Goal: Task Accomplishment & Management: Manage account settings

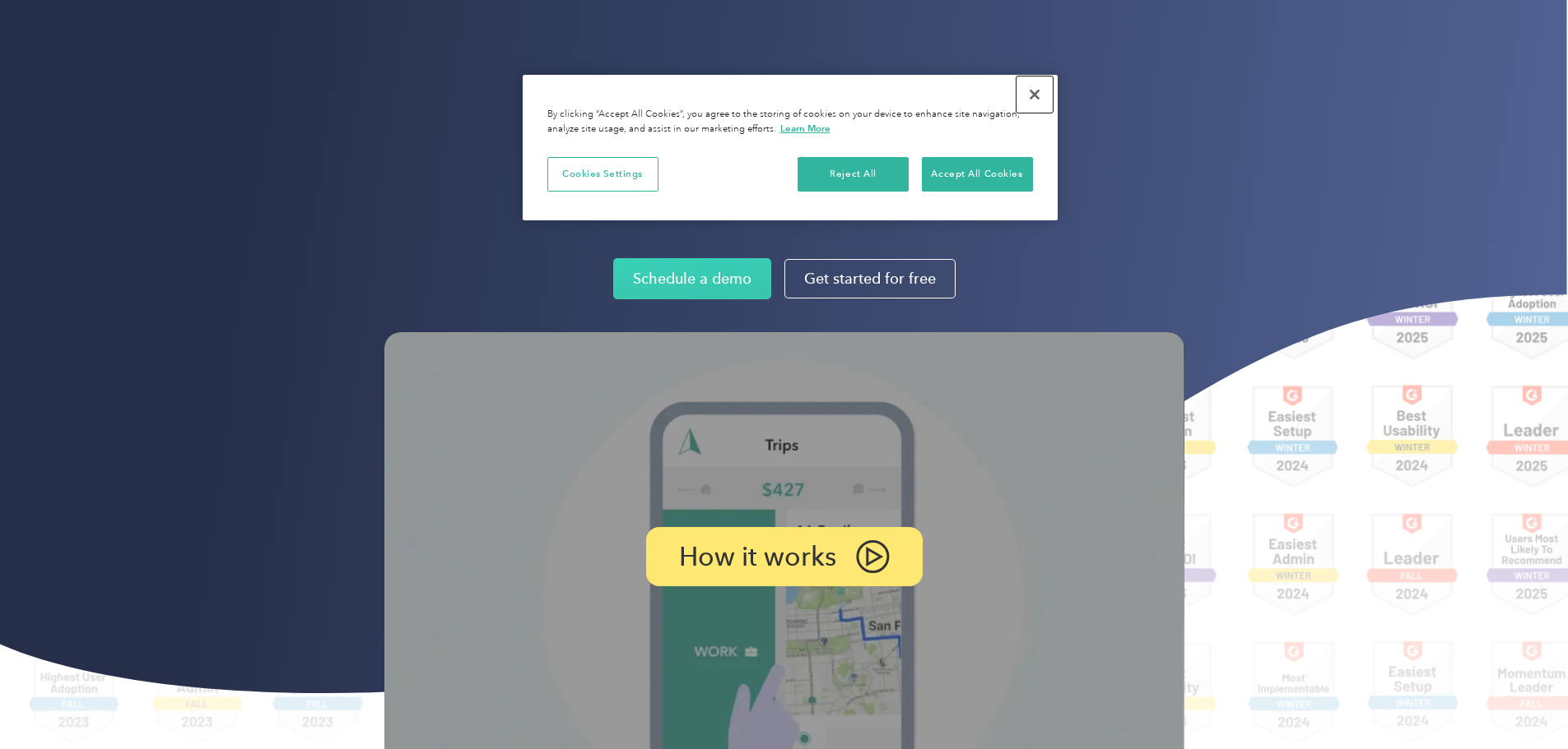
click at [1034, 94] on button "Close" at bounding box center [1034, 95] width 36 height 36
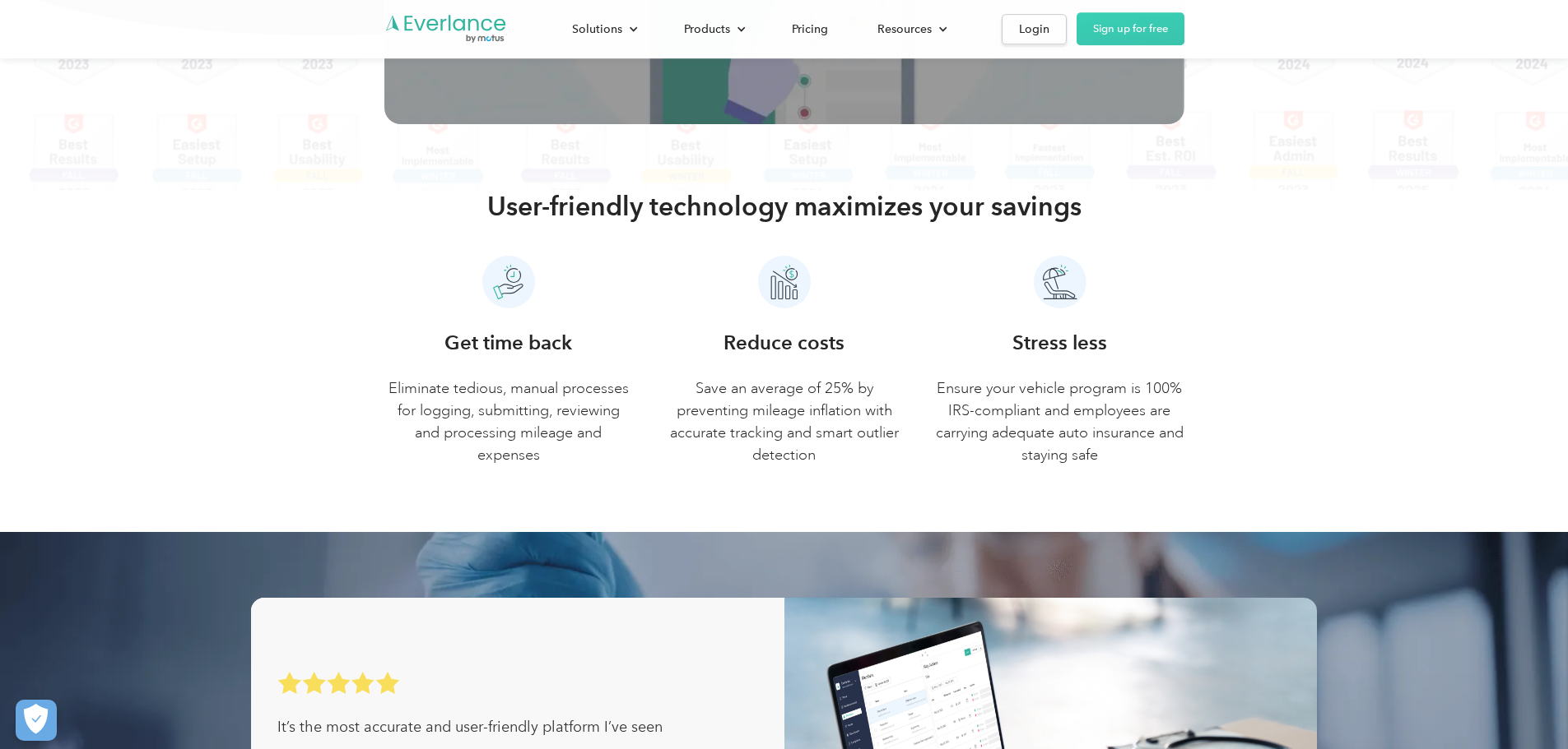
scroll to position [329, 0]
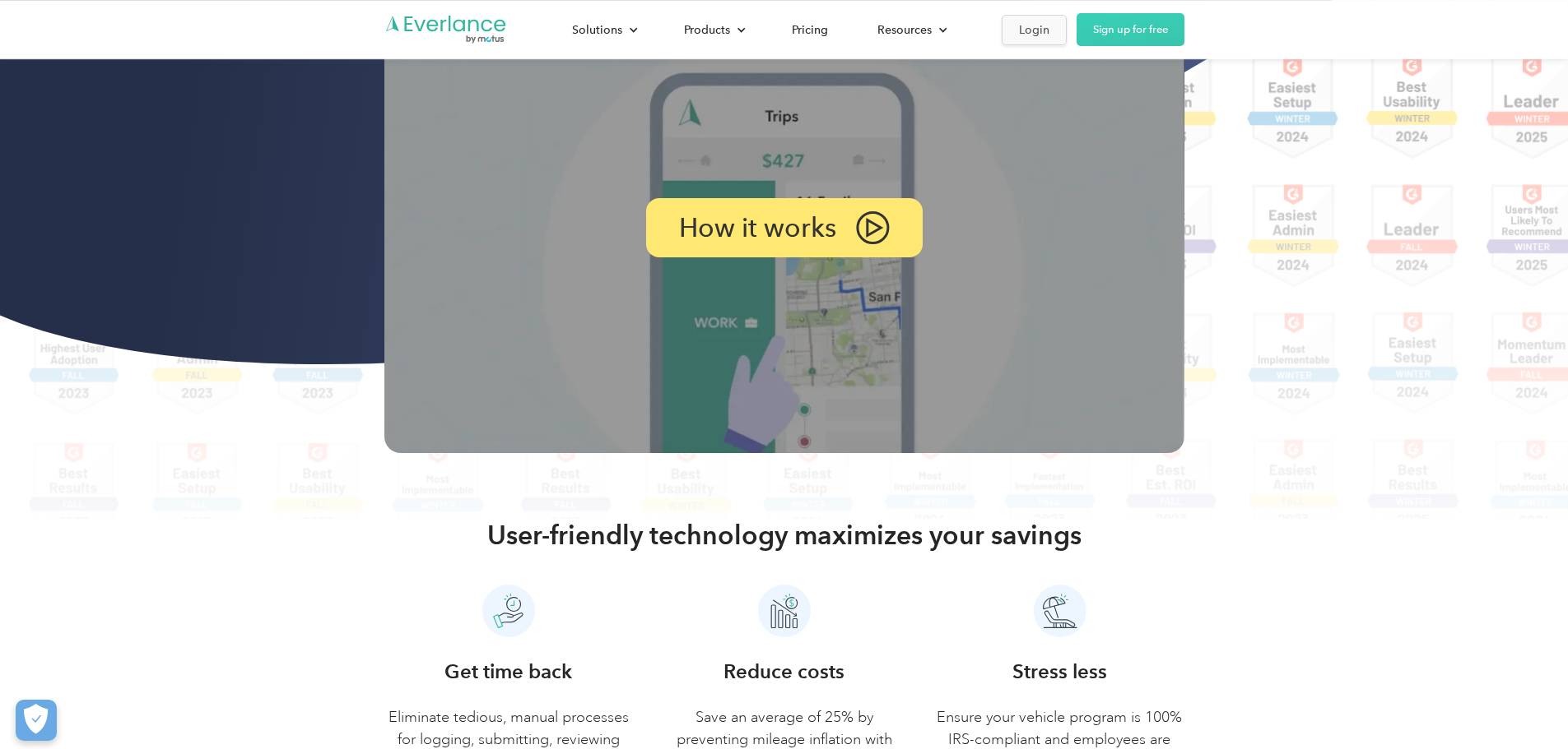
click at [1049, 24] on div "Login" at bounding box center [1033, 30] width 31 height 21
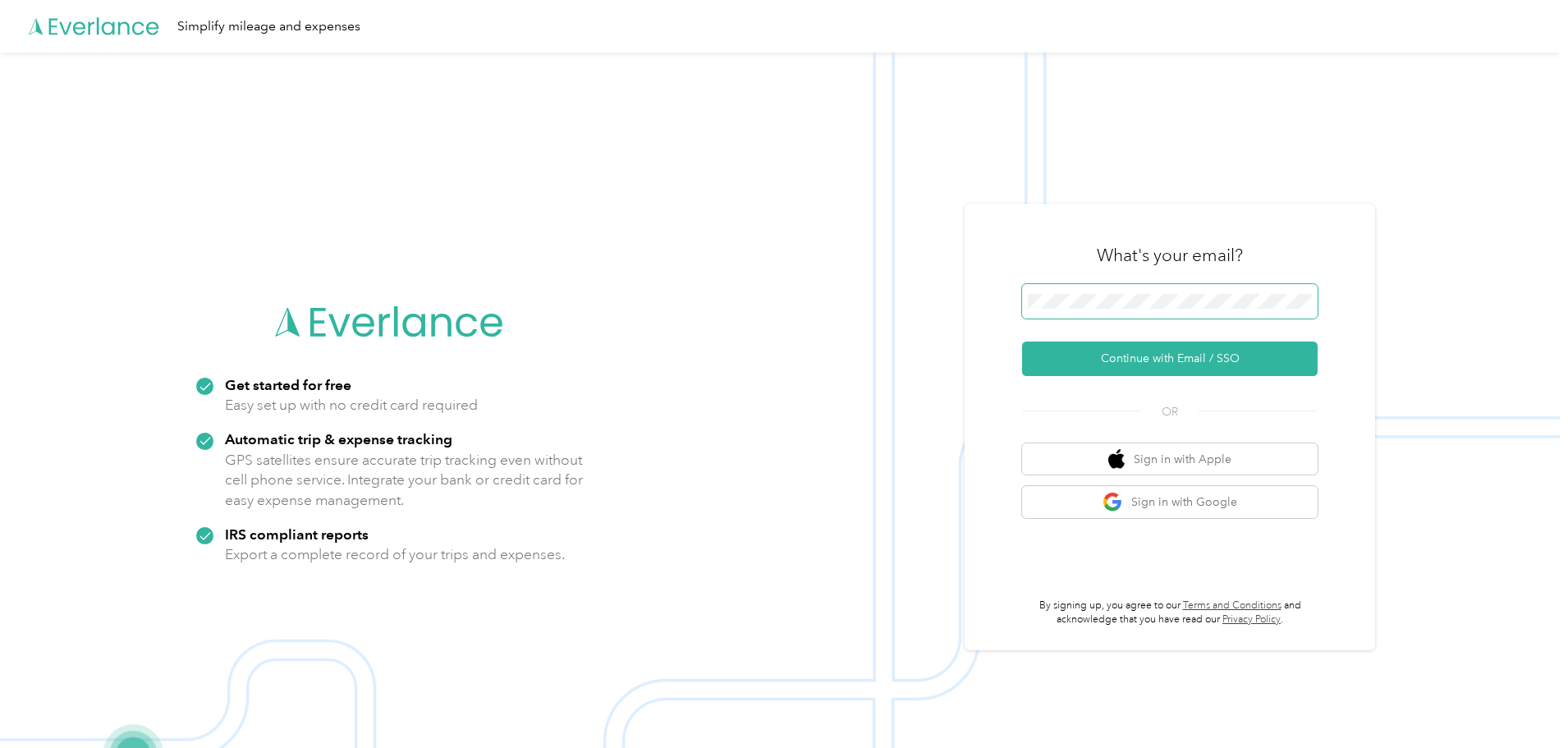
click at [1234, 318] on span at bounding box center [1170, 301] width 296 height 34
click at [1222, 360] on button "Continue with Email / SSO" at bounding box center [1170, 358] width 296 height 34
click at [1022, 342] on button "Continue with Email / SSO" at bounding box center [1170, 358] width 296 height 34
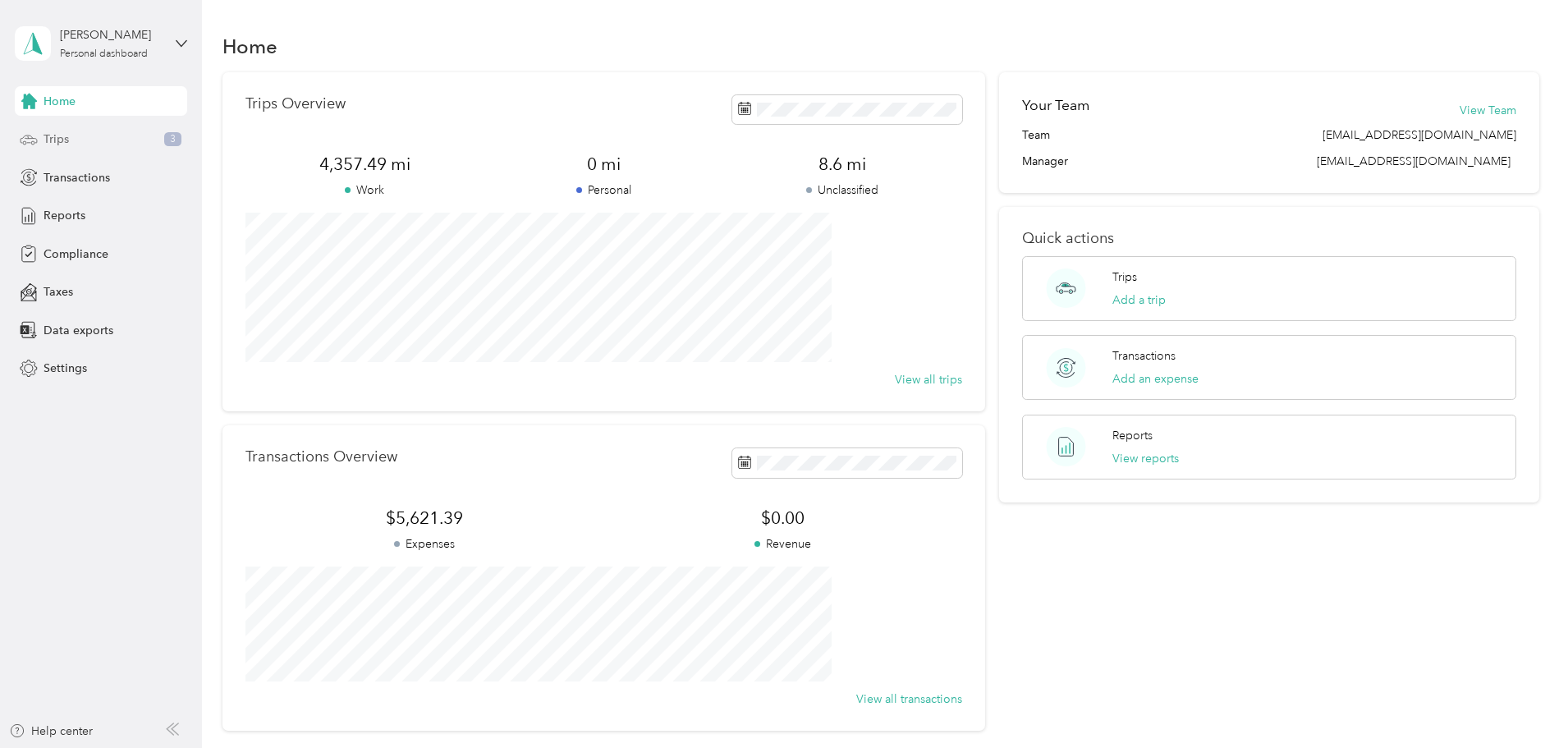
click at [76, 136] on div "Trips 3" at bounding box center [100, 140] width 172 height 30
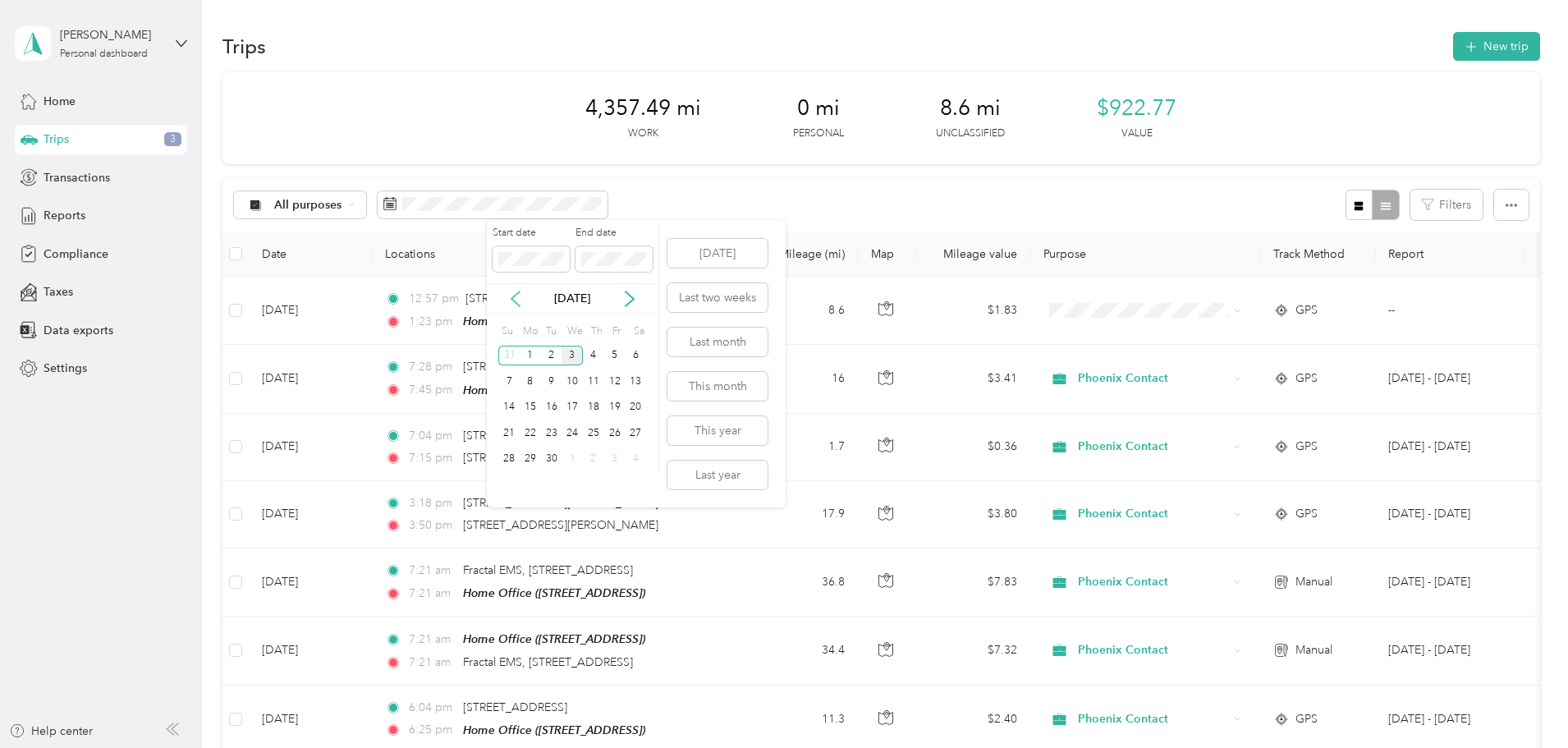
click at [514, 293] on icon at bounding box center [515, 299] width 17 height 17
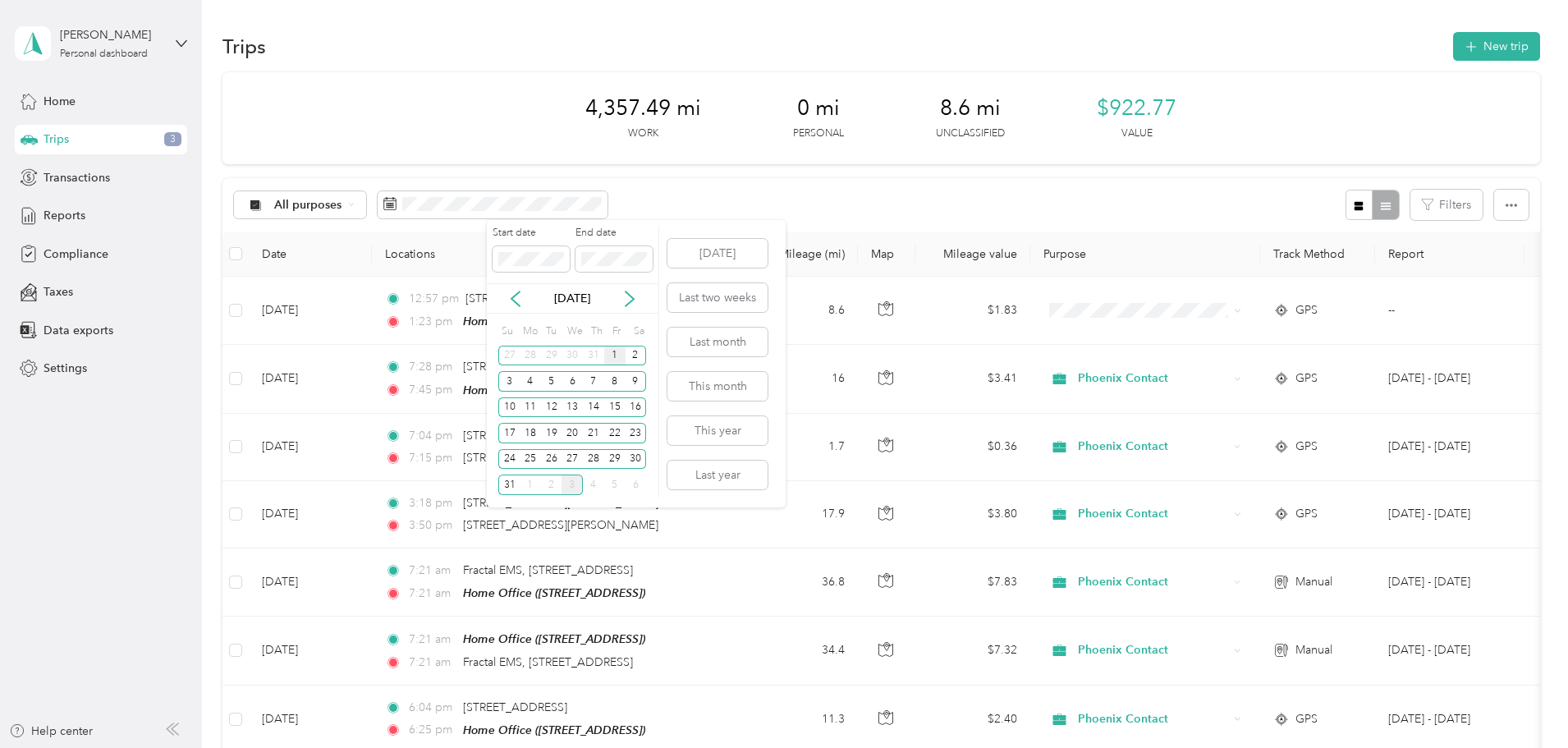
click at [615, 354] on div "1" at bounding box center [615, 355] width 22 height 21
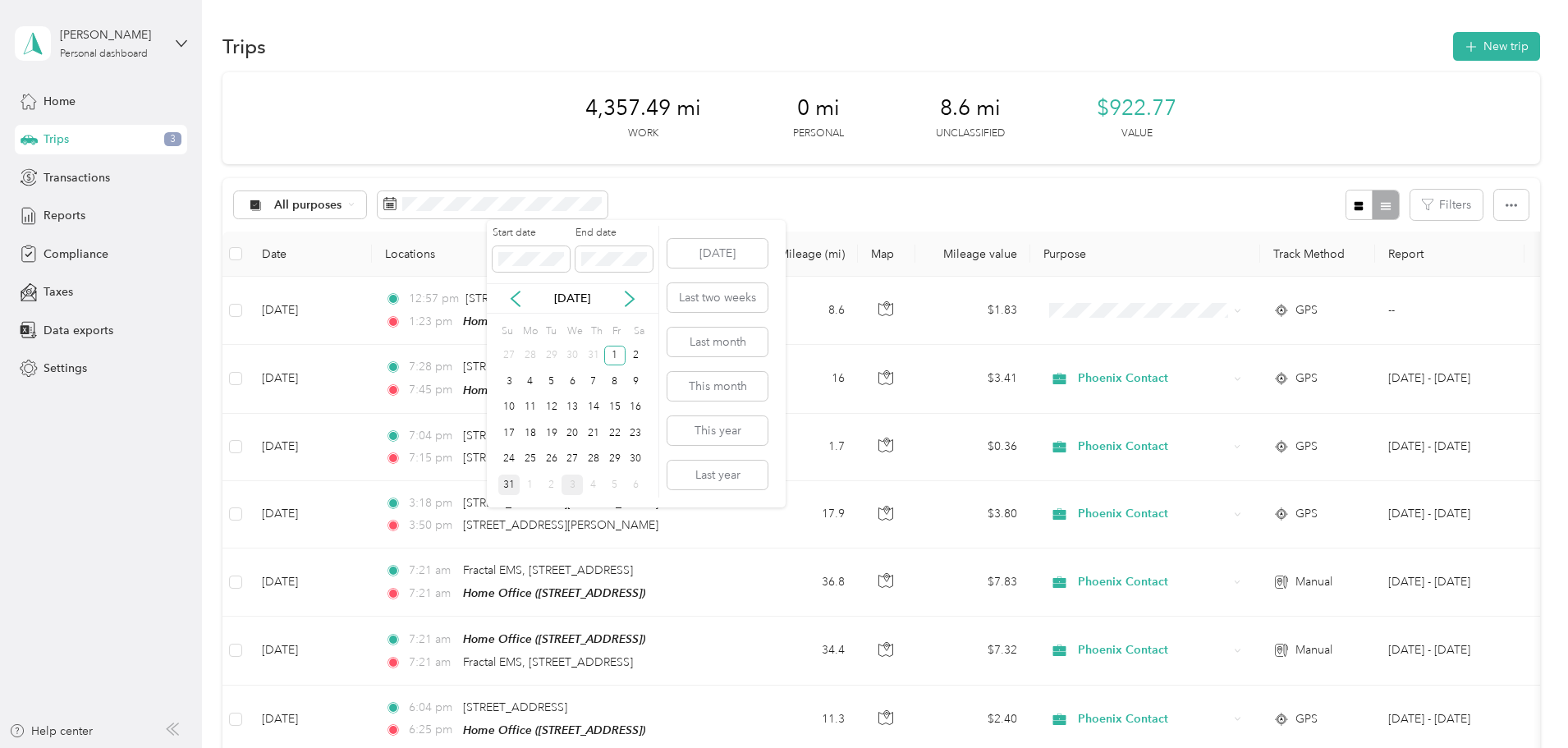
click at [508, 476] on div "31" at bounding box center [510, 484] width 22 height 21
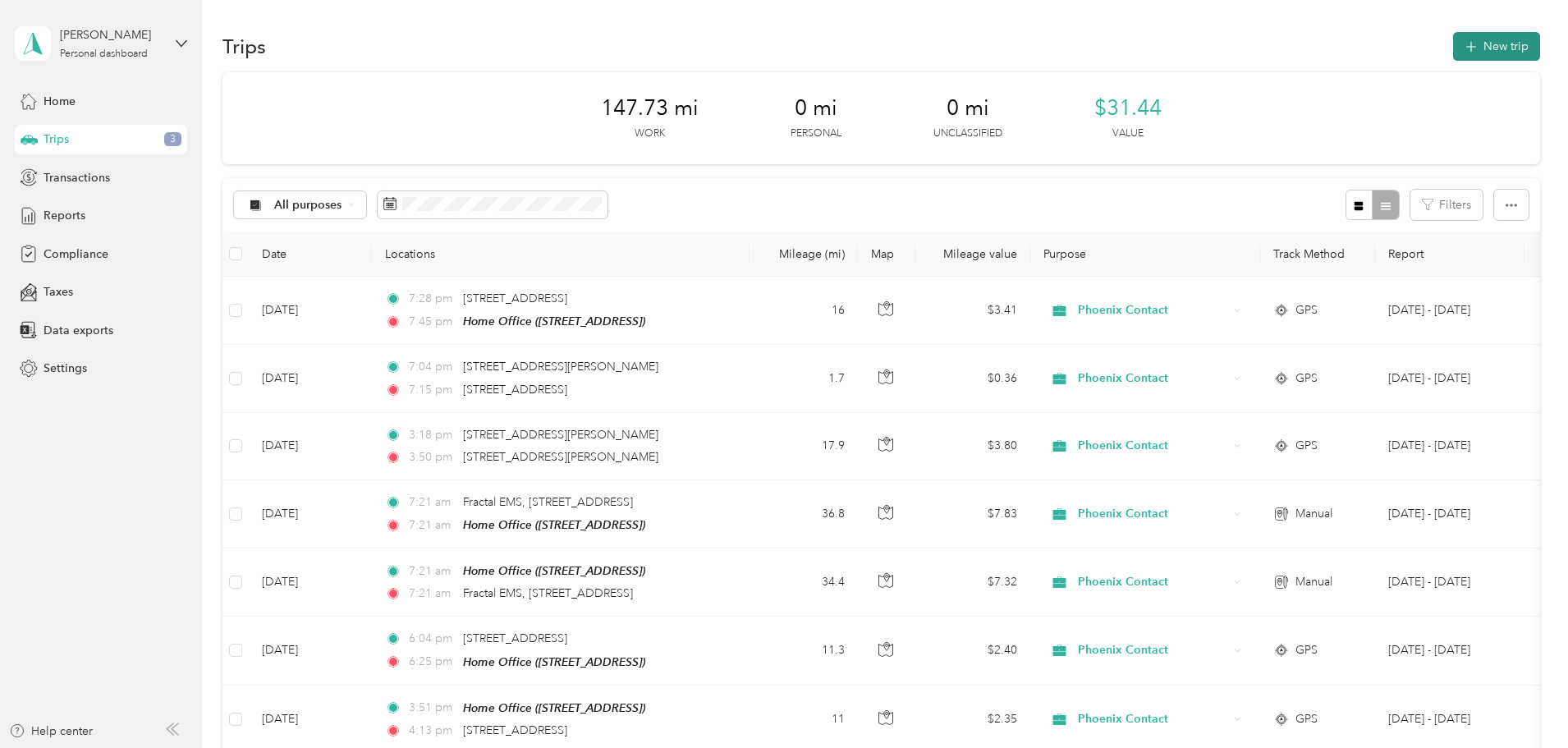
click at [1454, 47] on button "New trip" at bounding box center [1497, 46] width 87 height 29
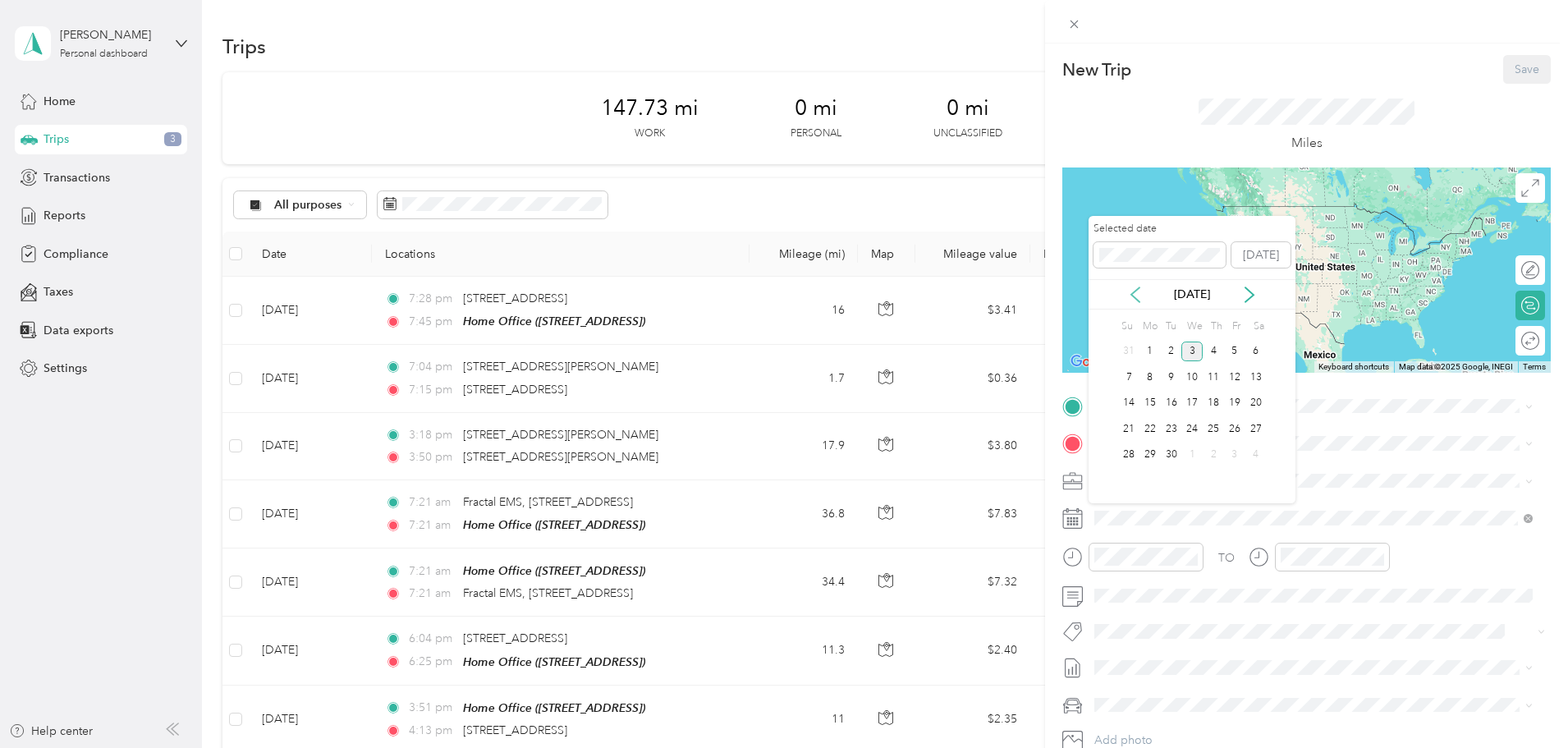
click at [1137, 298] on icon at bounding box center [1135, 294] width 17 height 17
click at [1215, 428] on div "21" at bounding box center [1214, 429] width 22 height 21
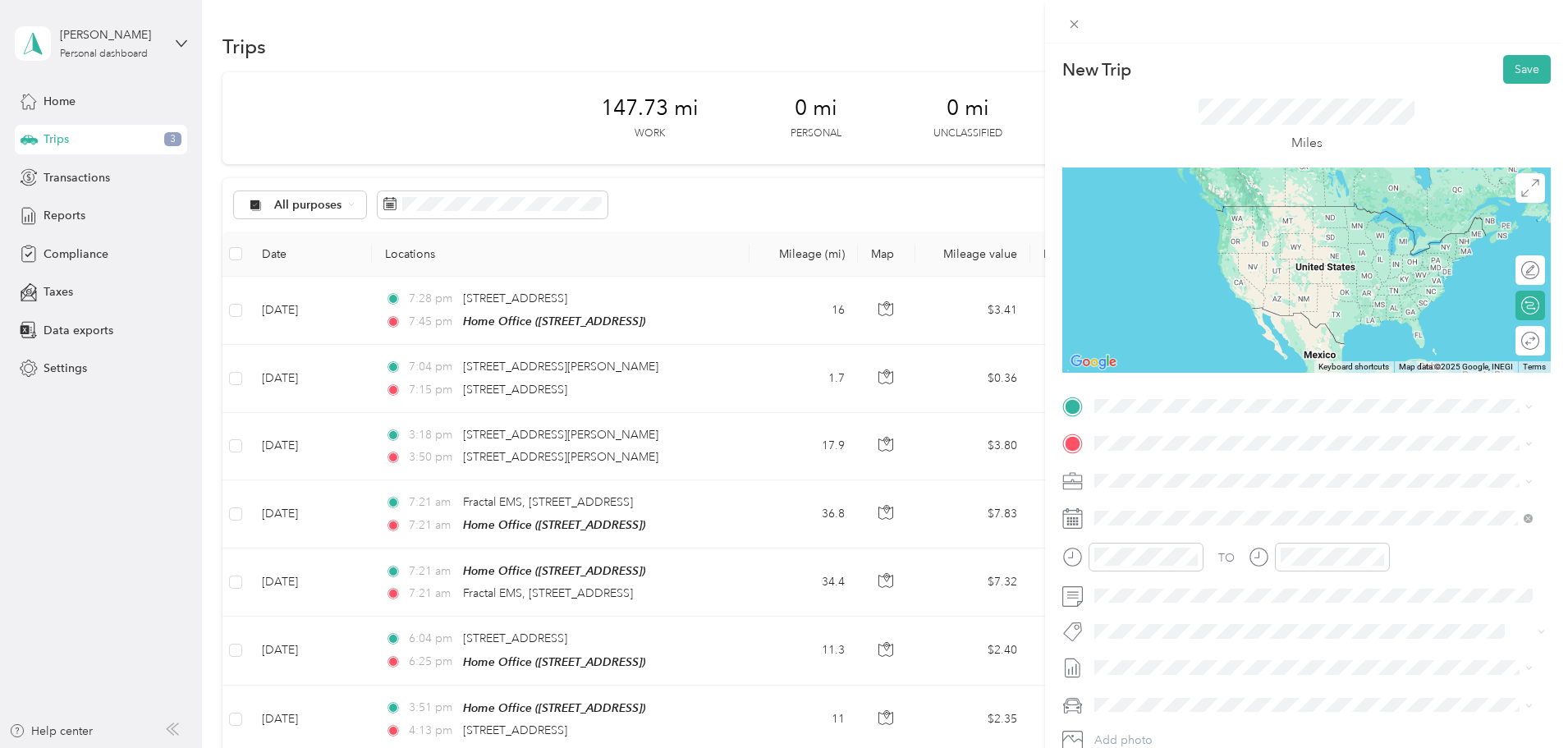
click at [1172, 469] on strong "Home Office" at bounding box center [1160, 468] width 69 height 15
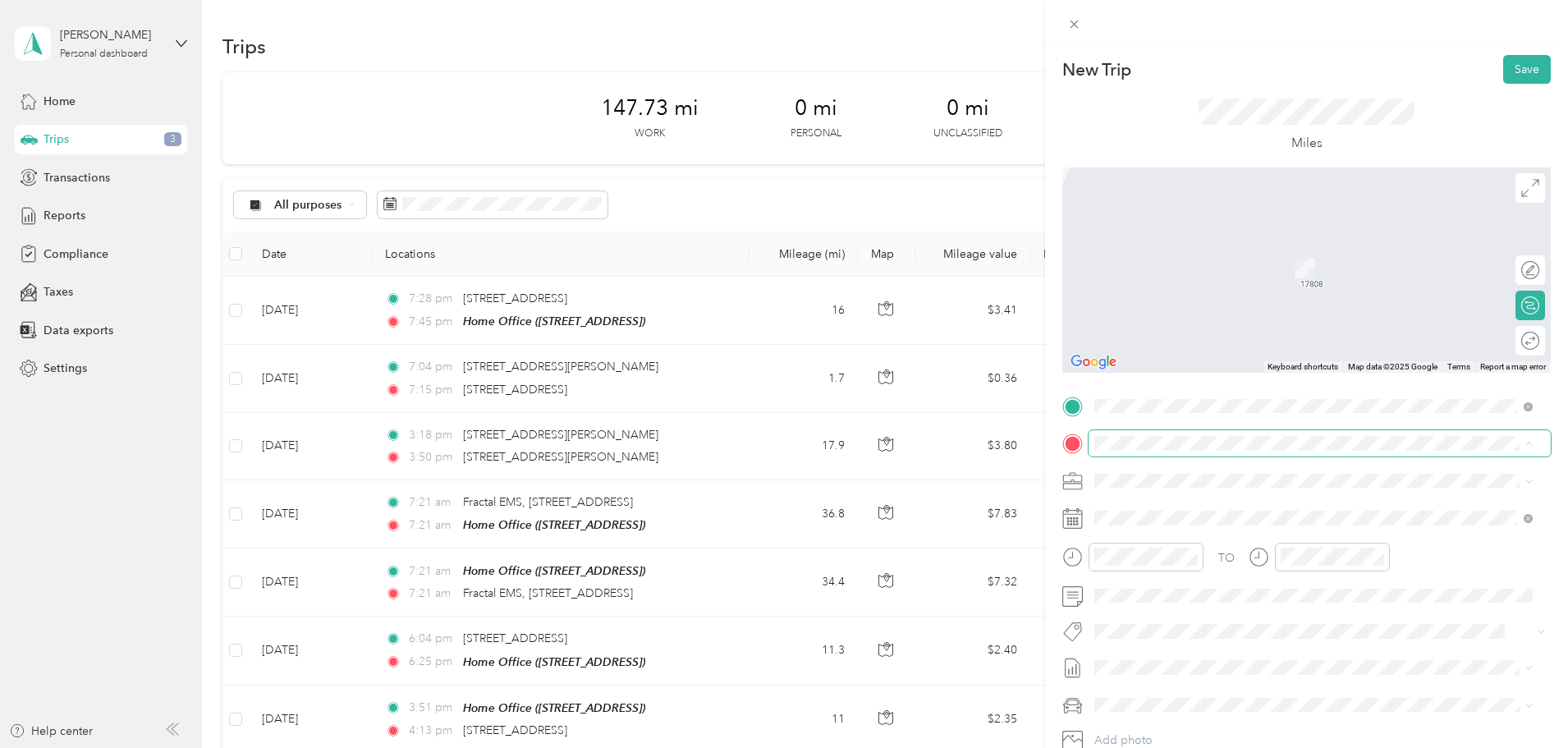
click at [1144, 451] on li "From your Favorite places" at bounding box center [1313, 467] width 450 height 34
click at [1241, 508] on span "12709 North Mopac Expressway Austin, Texas 78727, United States" at bounding box center [1207, 502] width 164 height 15
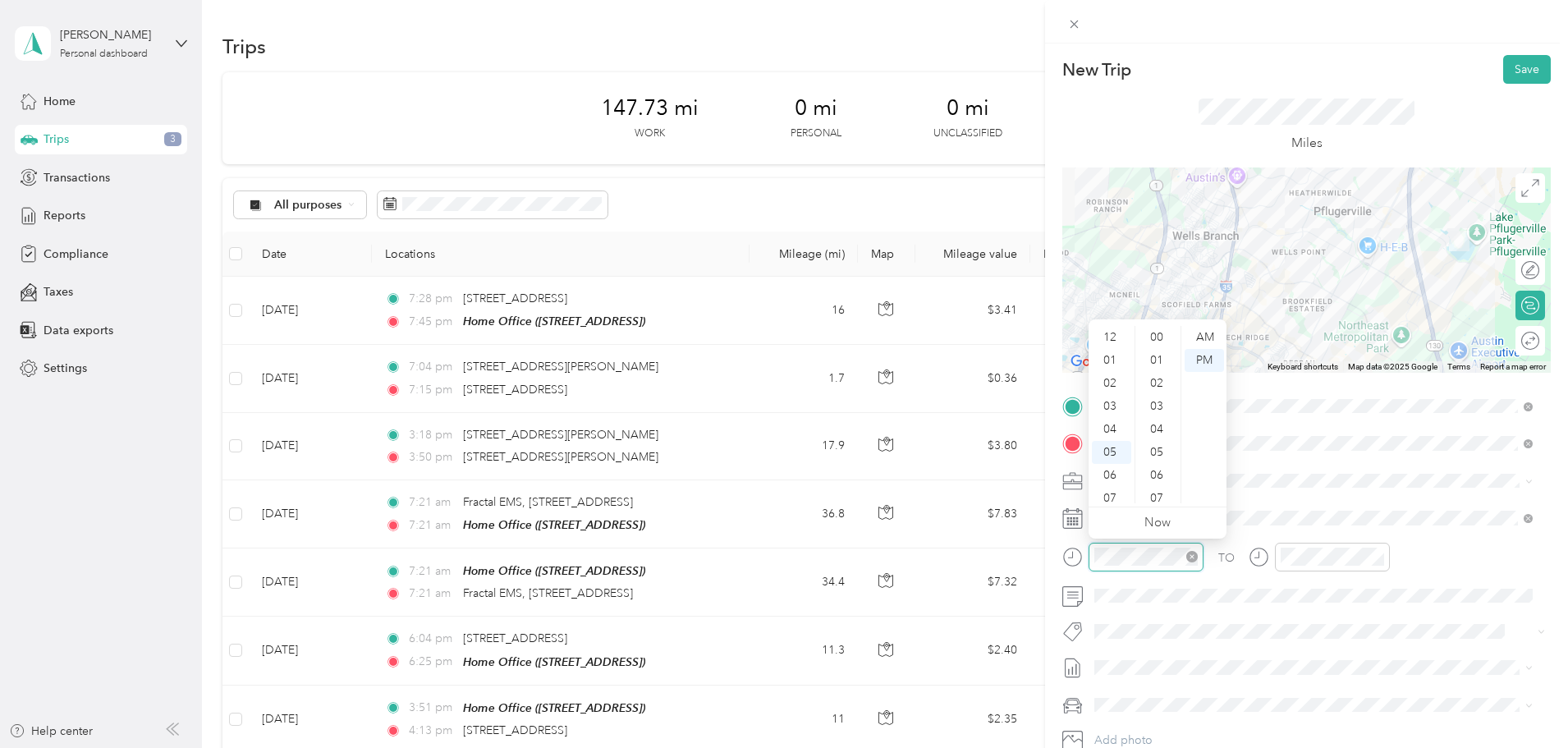
scroll to position [184, 0]
click at [1109, 474] on div "10" at bounding box center [1112, 468] width 39 height 23
click at [1195, 340] on div "AM" at bounding box center [1205, 337] width 39 height 23
click at [1158, 344] on div "30" at bounding box center [1159, 350] width 39 height 23
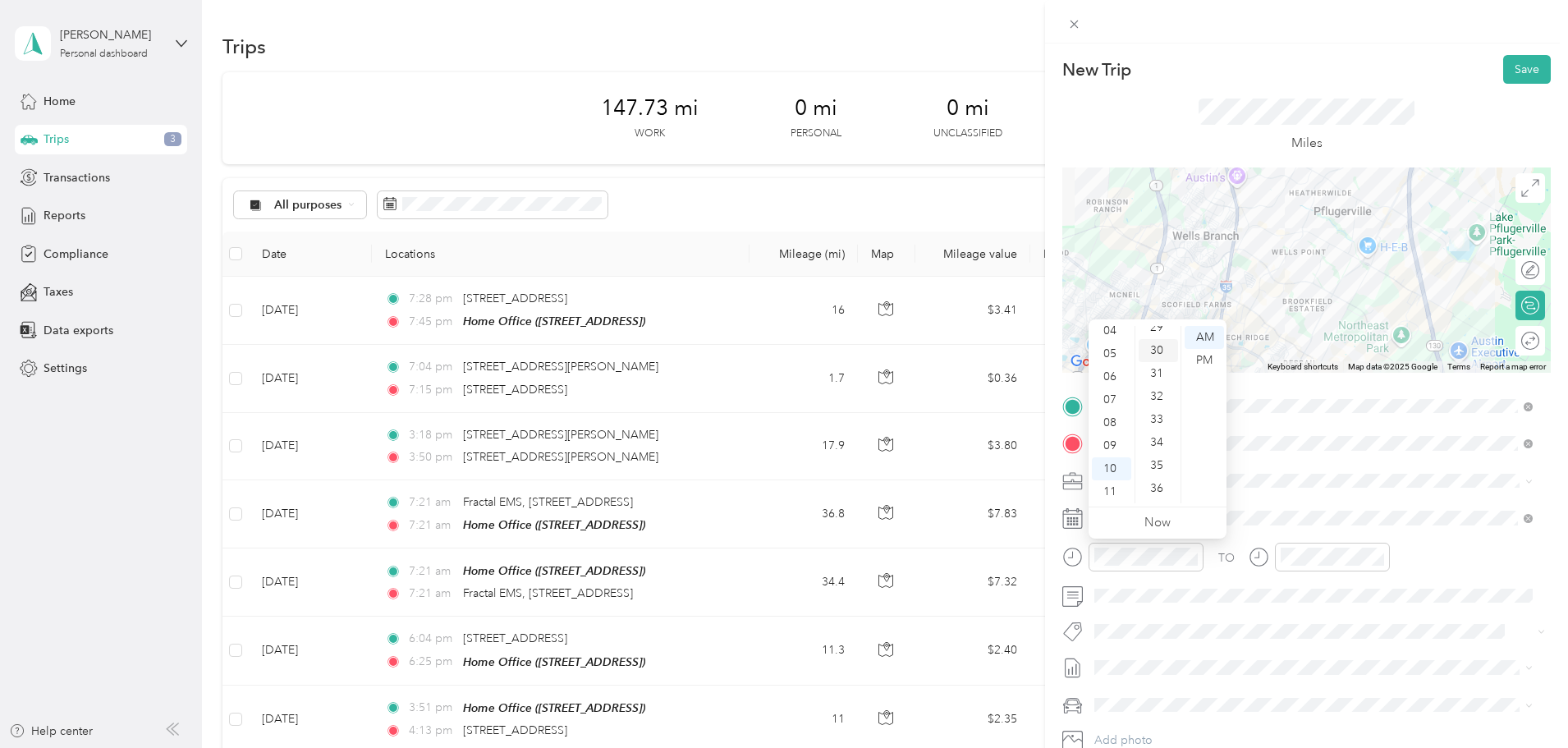
scroll to position [690, 0]
click at [1333, 469] on span at bounding box center [1320, 481] width 462 height 27
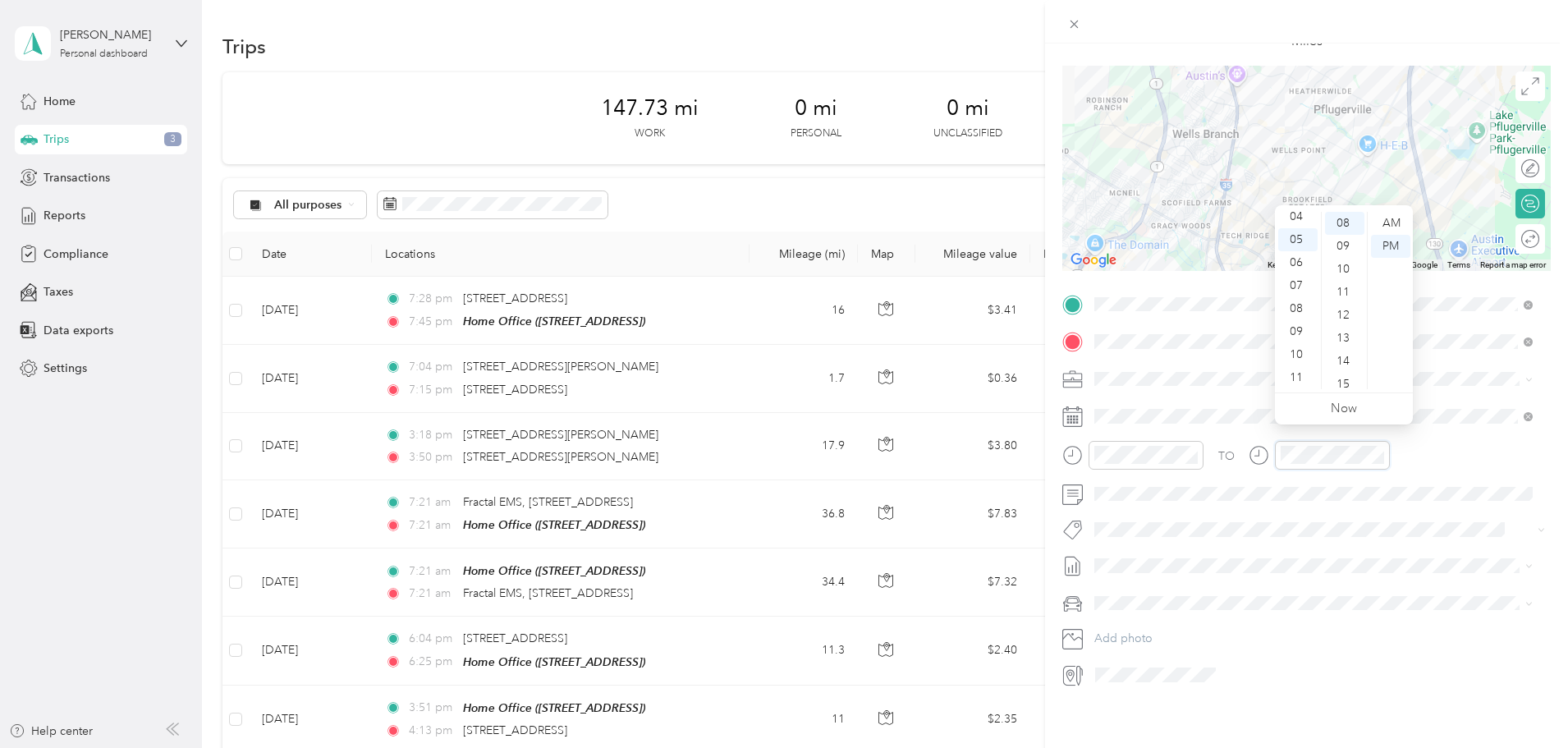
scroll to position [114, 0]
click at [1296, 378] on div "11" at bounding box center [1298, 377] width 39 height 23
click at [1304, 225] on div "12" at bounding box center [1298, 222] width 39 height 23
click at [1388, 222] on div "AM" at bounding box center [1391, 222] width 39 height 23
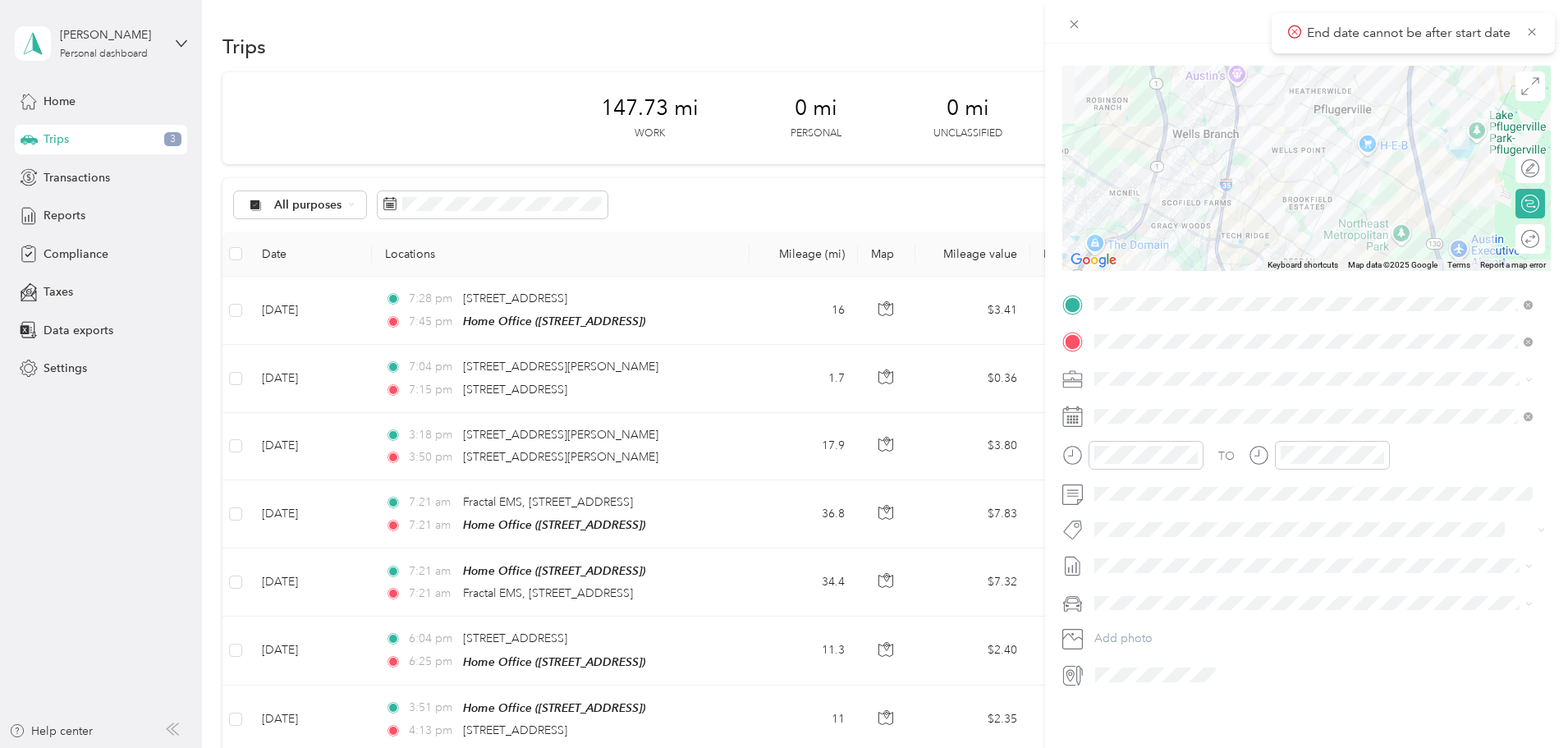
click at [1265, 748] on div "New Trip Save This trip cannot be edited because it is either under review, app…" at bounding box center [780, 748] width 1560 height 0
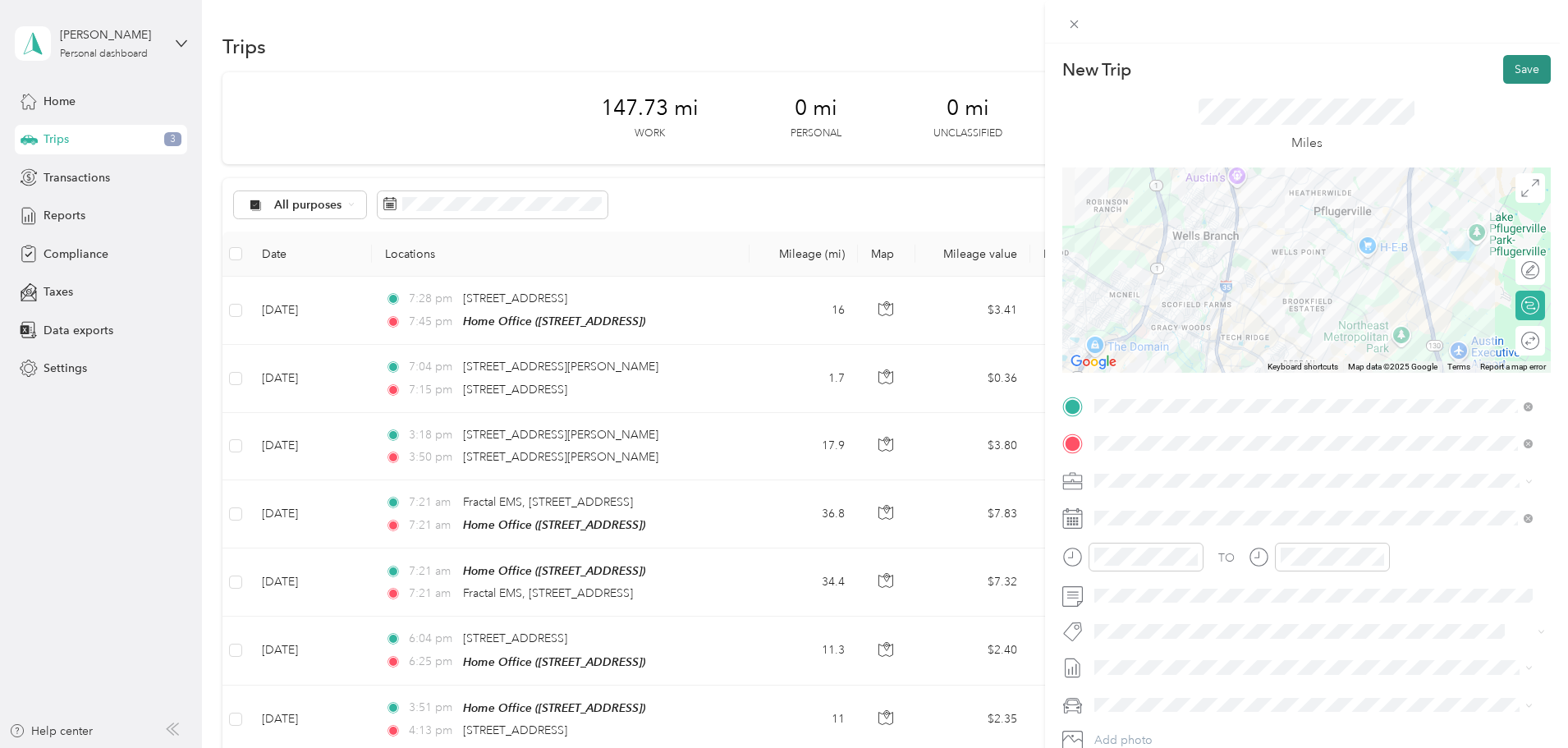
click at [1503, 72] on button "Save" at bounding box center [1527, 69] width 47 height 29
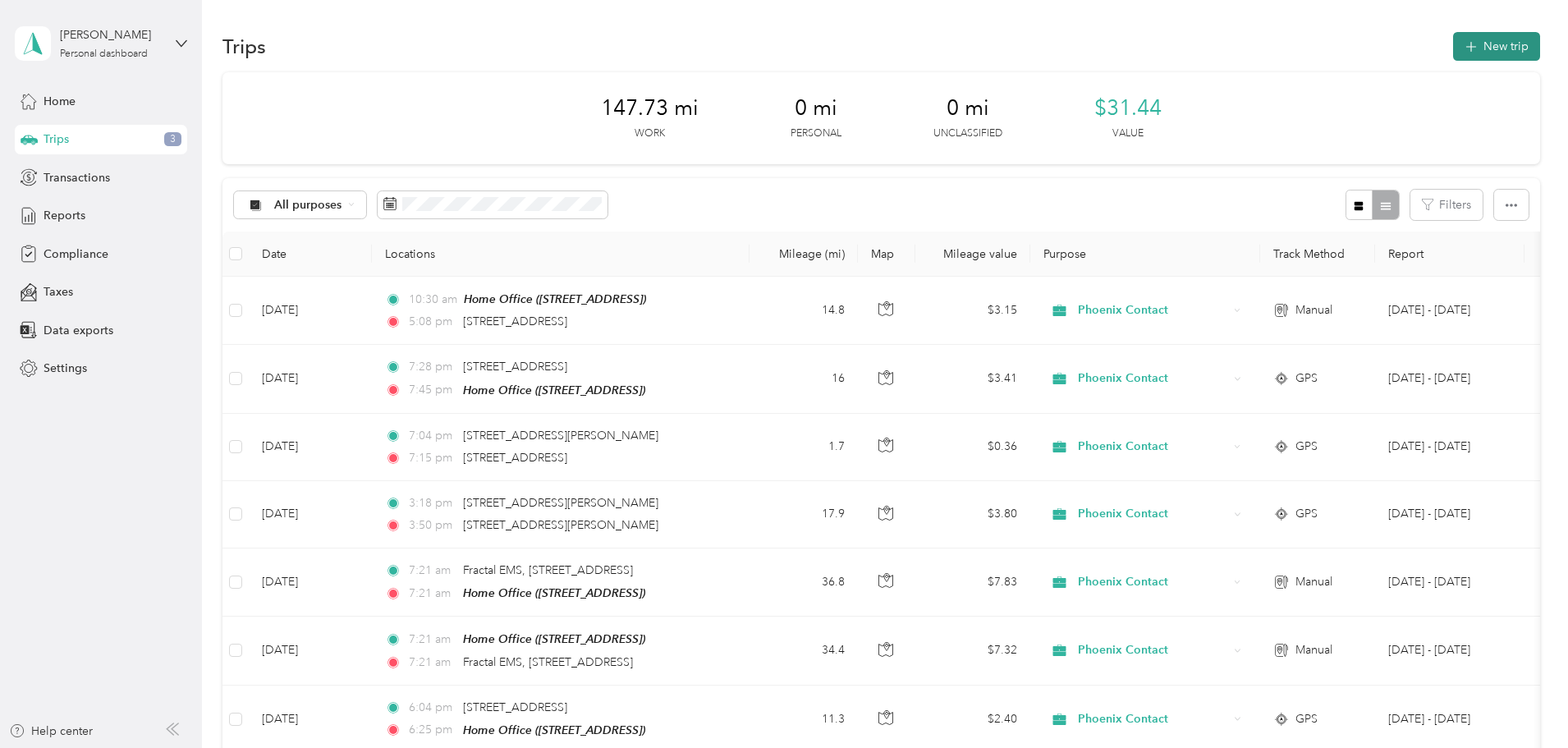
click at [1454, 32] on button "New trip" at bounding box center [1497, 46] width 87 height 29
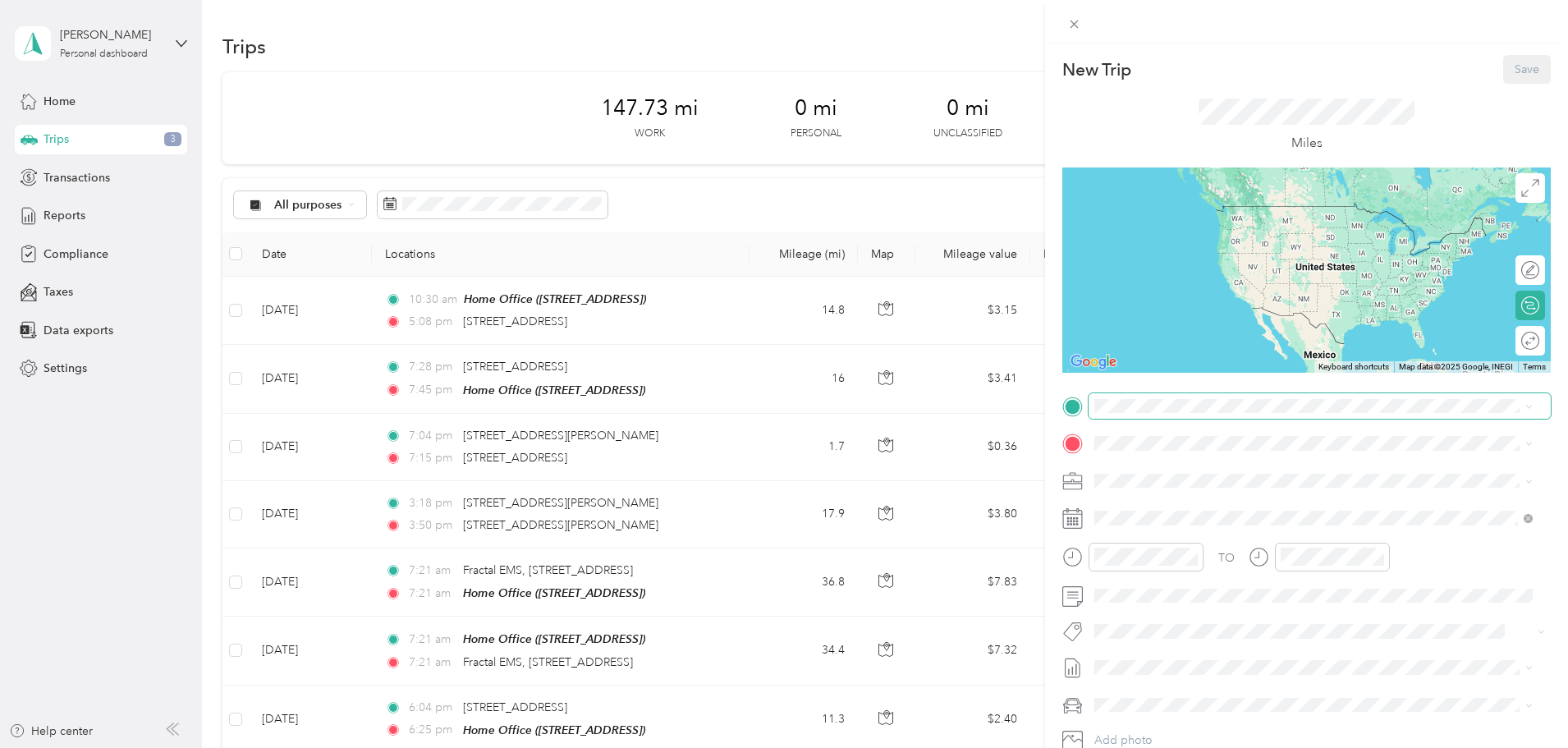
click at [1165, 417] on span at bounding box center [1320, 406] width 462 height 27
click at [1187, 473] on span "12709 North Mopac Expressway Austin, Texas 78727, United States" at bounding box center [1207, 466] width 164 height 15
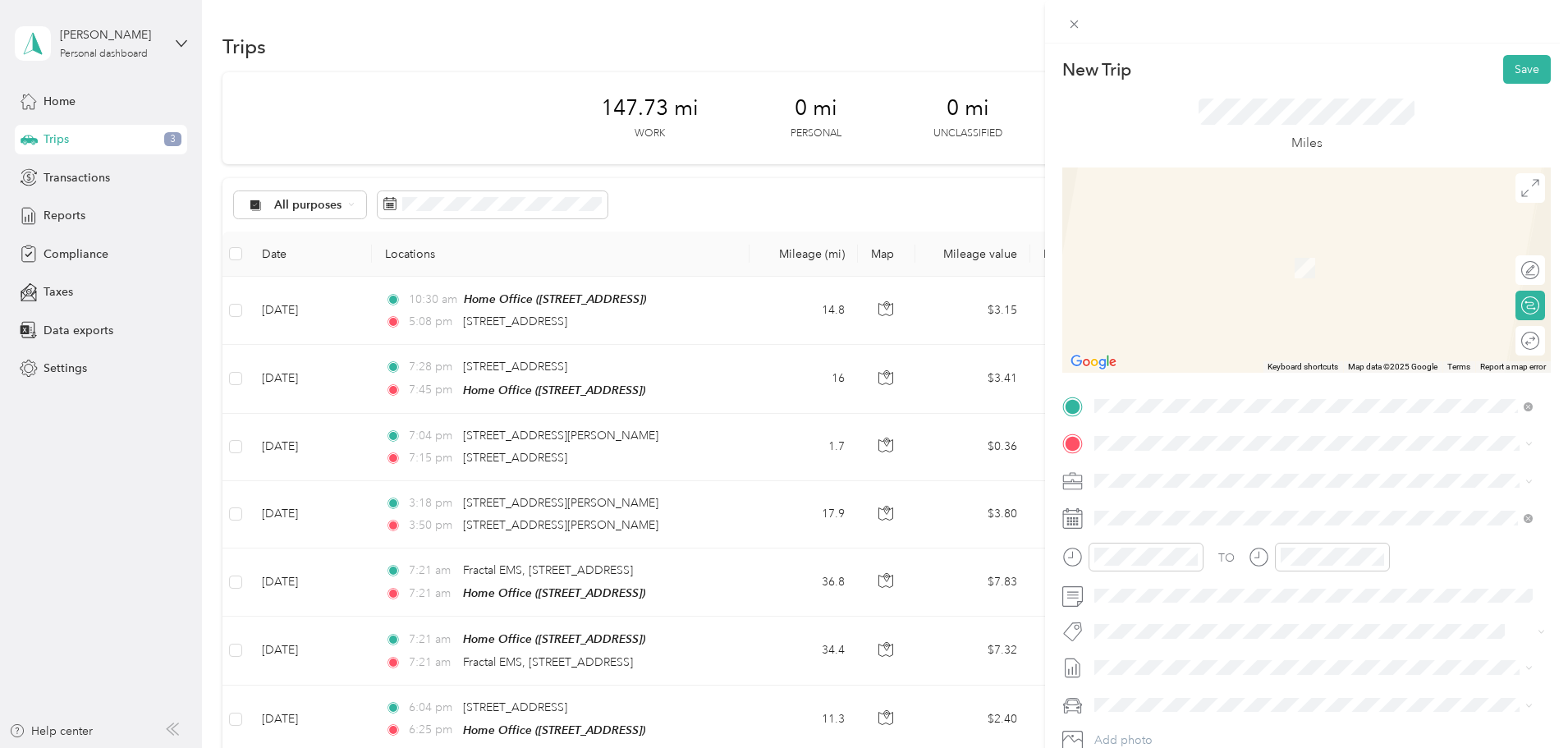
click at [1157, 504] on strong "Home Office" at bounding box center [1160, 505] width 69 height 15
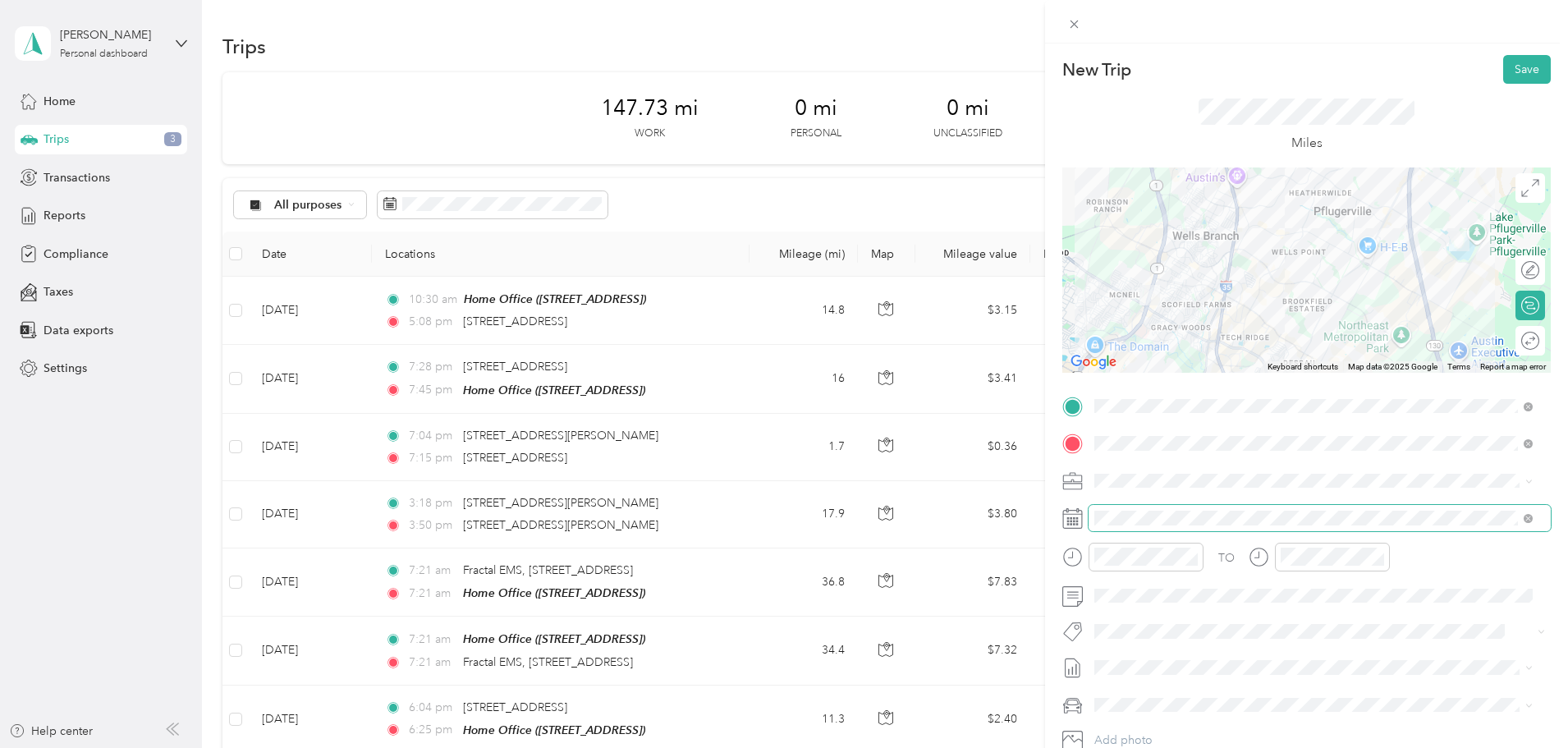
click at [1141, 510] on span at bounding box center [1320, 518] width 462 height 27
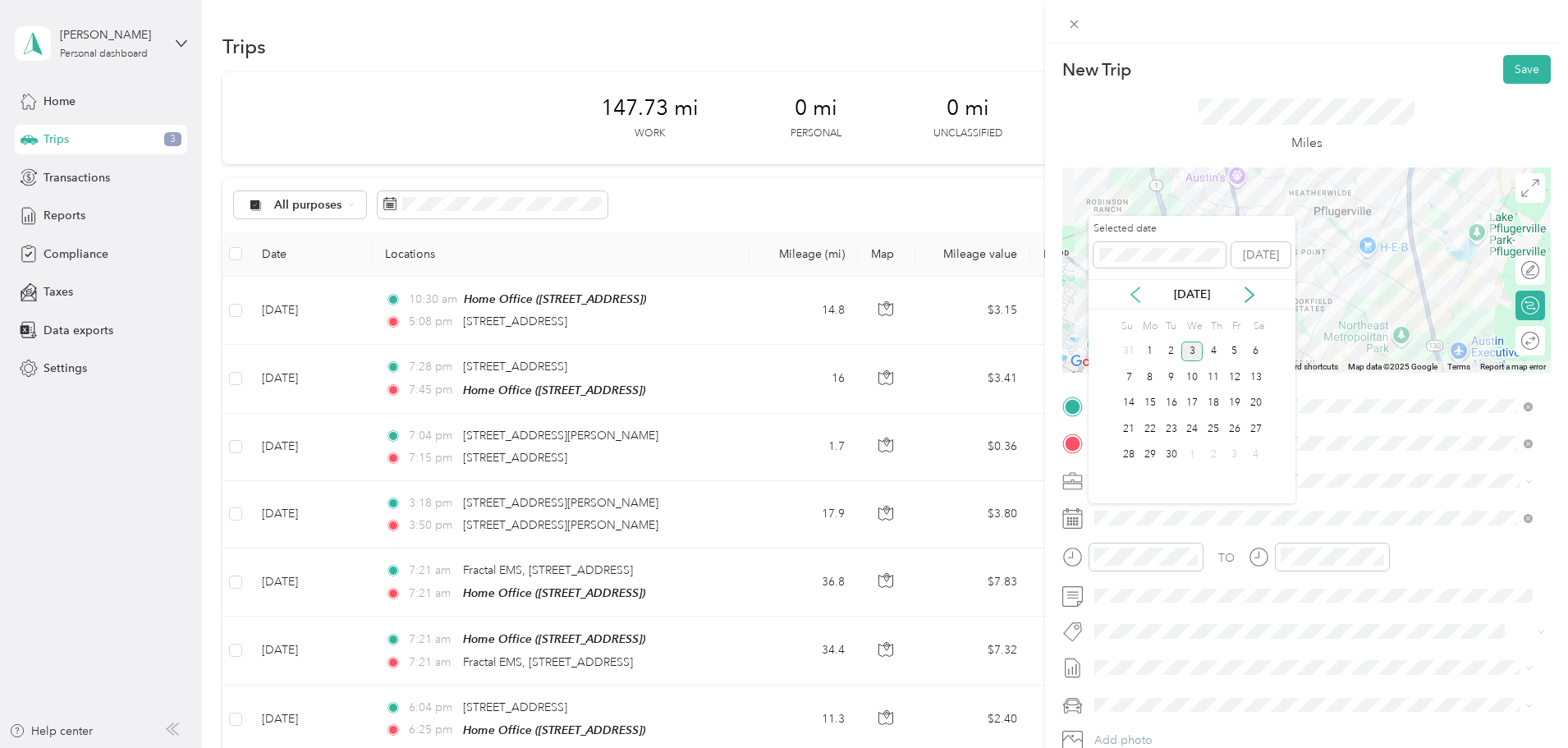
click at [1134, 292] on icon at bounding box center [1135, 294] width 8 height 15
click at [1217, 422] on div "21" at bounding box center [1214, 429] width 22 height 21
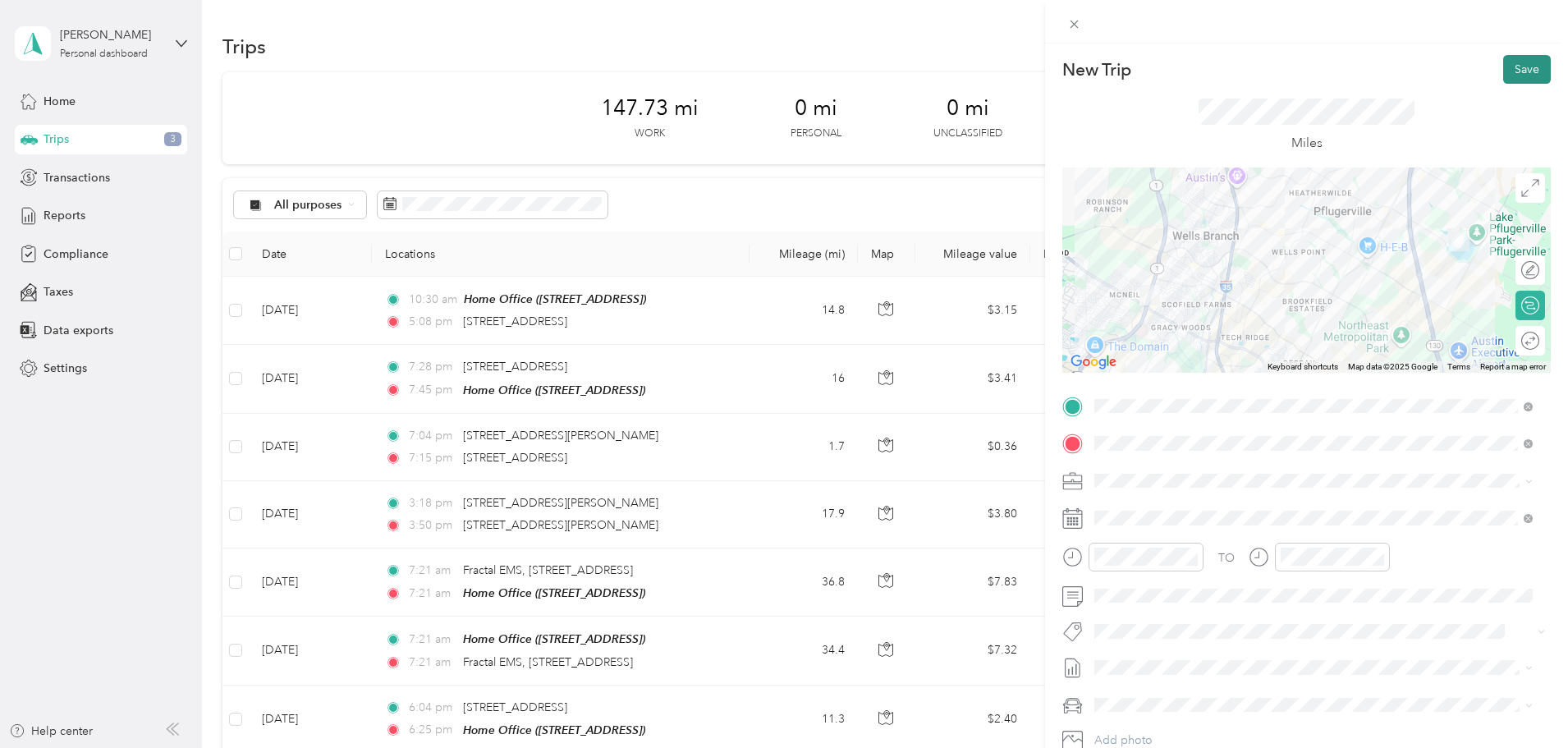
click at [1508, 72] on button "Save" at bounding box center [1527, 69] width 47 height 29
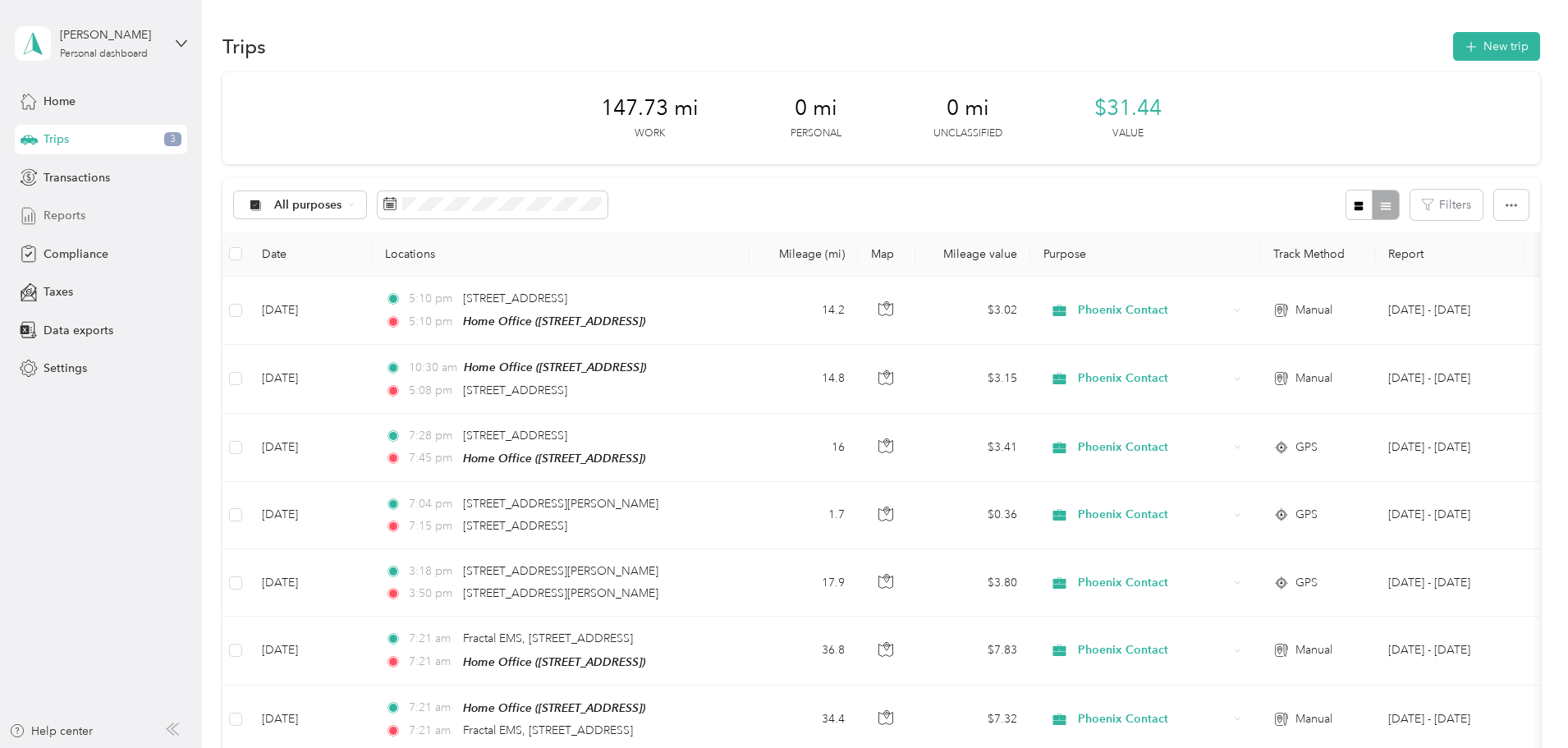
click at [64, 220] on span "Reports" at bounding box center [64, 216] width 42 height 18
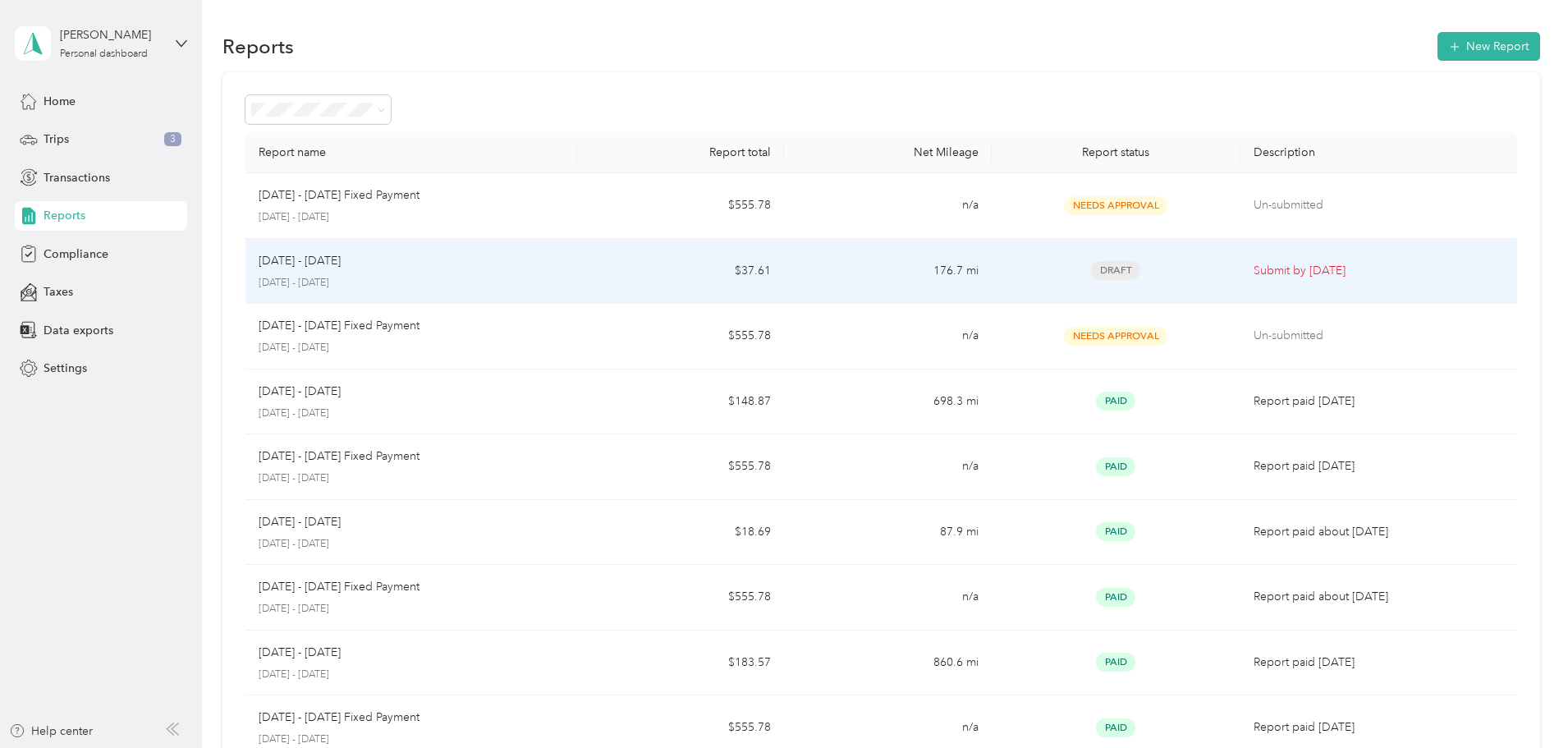
click at [1031, 272] on div "Draft" at bounding box center [1116, 270] width 222 height 19
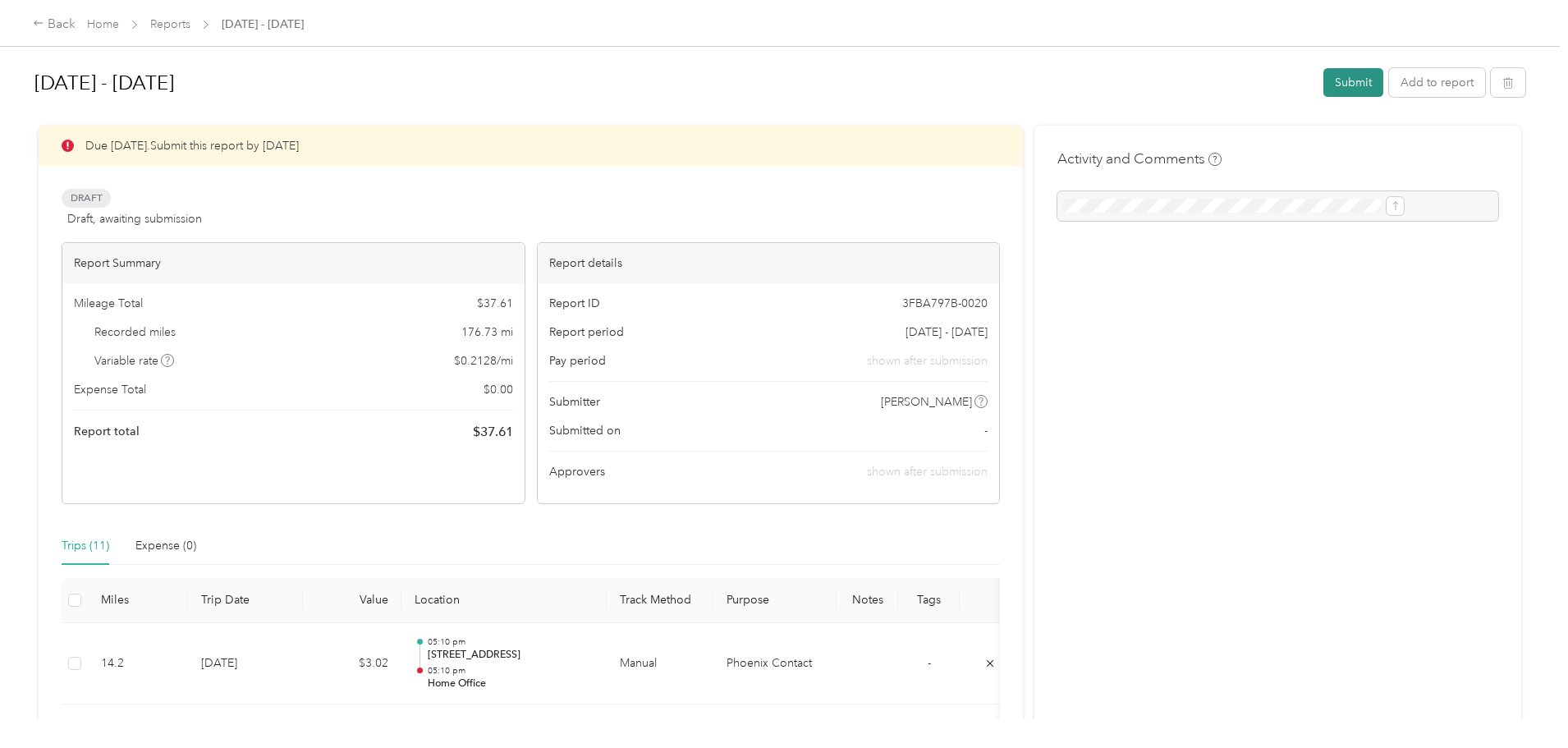
click at [1324, 74] on button "Submit" at bounding box center [1354, 82] width 60 height 29
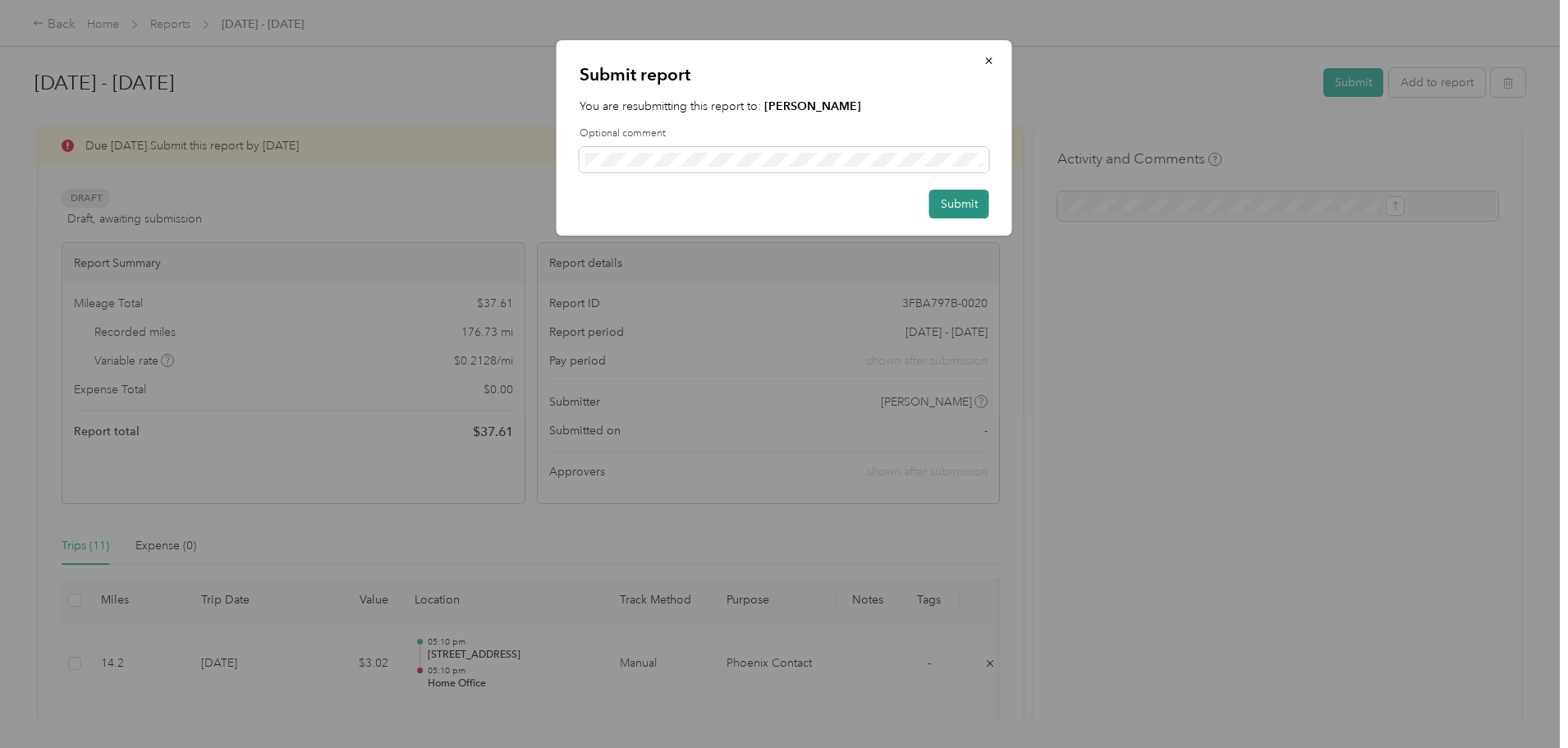
click at [965, 208] on button "Submit" at bounding box center [959, 204] width 60 height 29
